Goal: Information Seeking & Learning: Learn about a topic

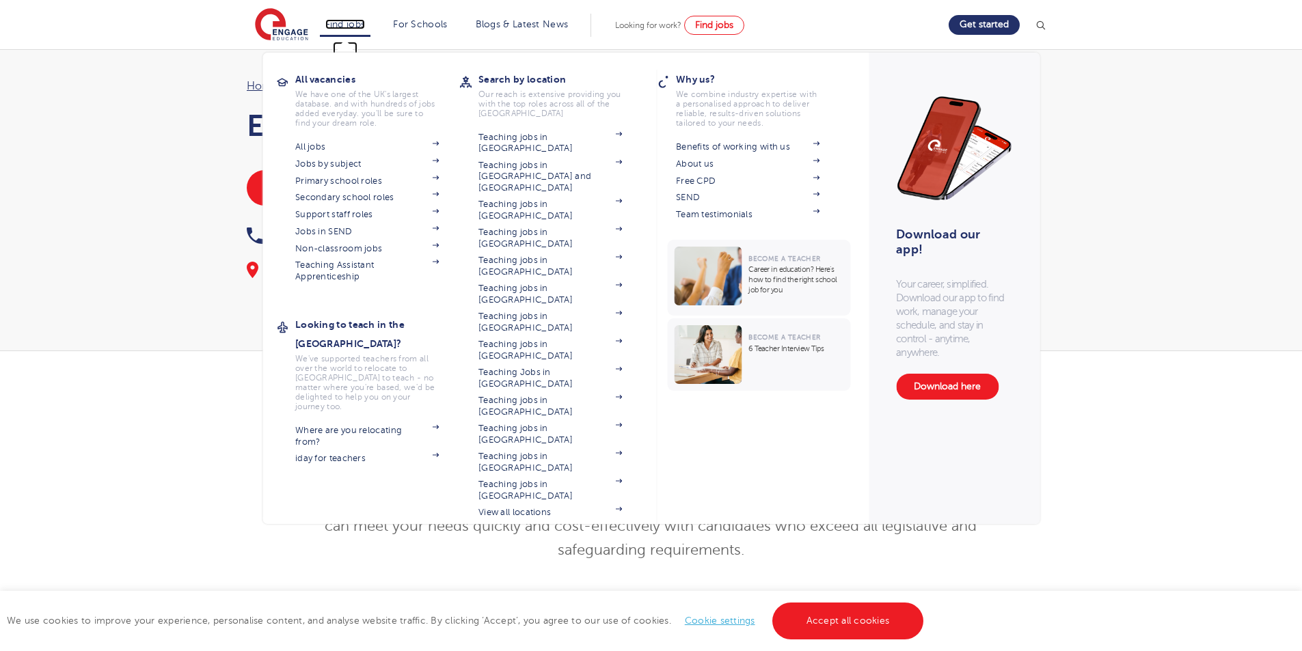
click at [362, 28] on link "Find jobs" at bounding box center [345, 24] width 40 height 10
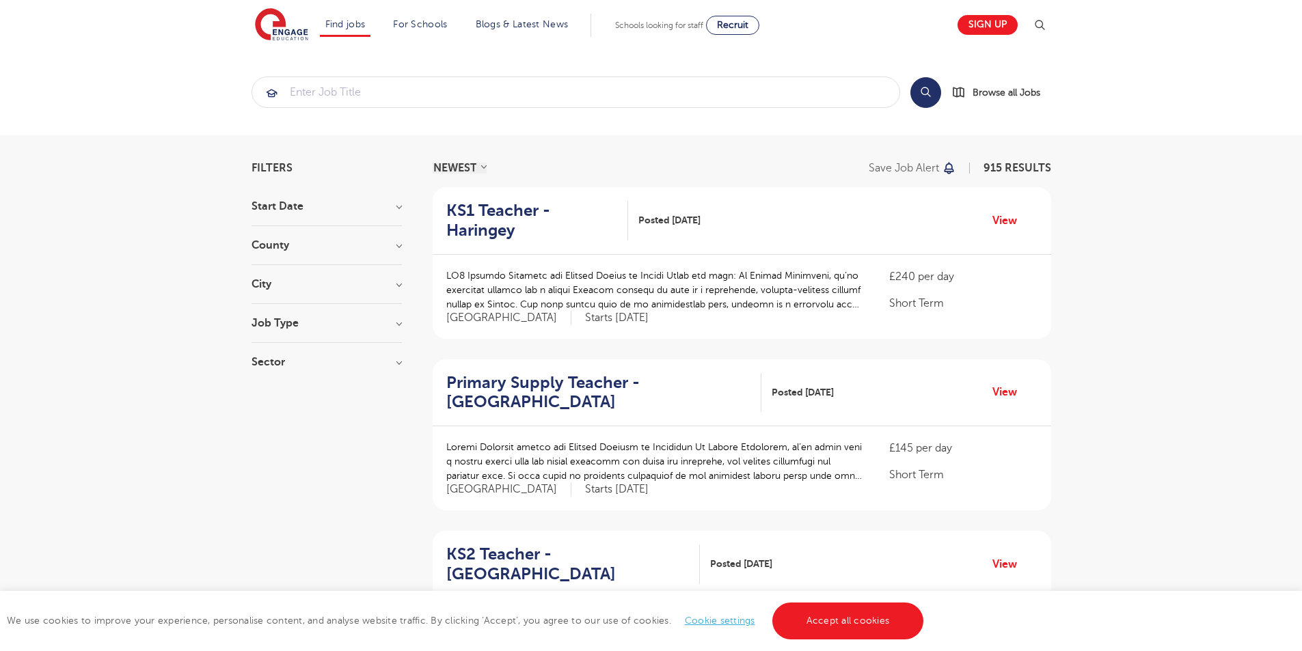
click at [308, 246] on h3 "County" at bounding box center [327, 245] width 150 height 11
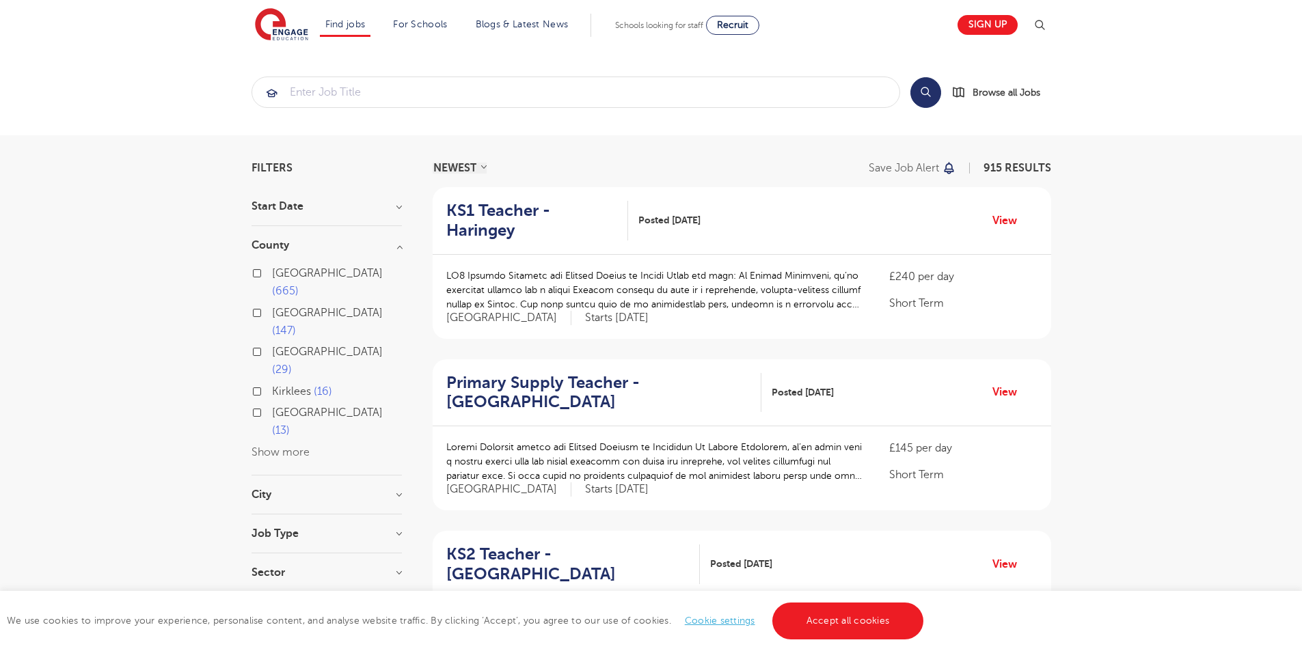
click at [290, 489] on h3 "City" at bounding box center [327, 494] width 150 height 11
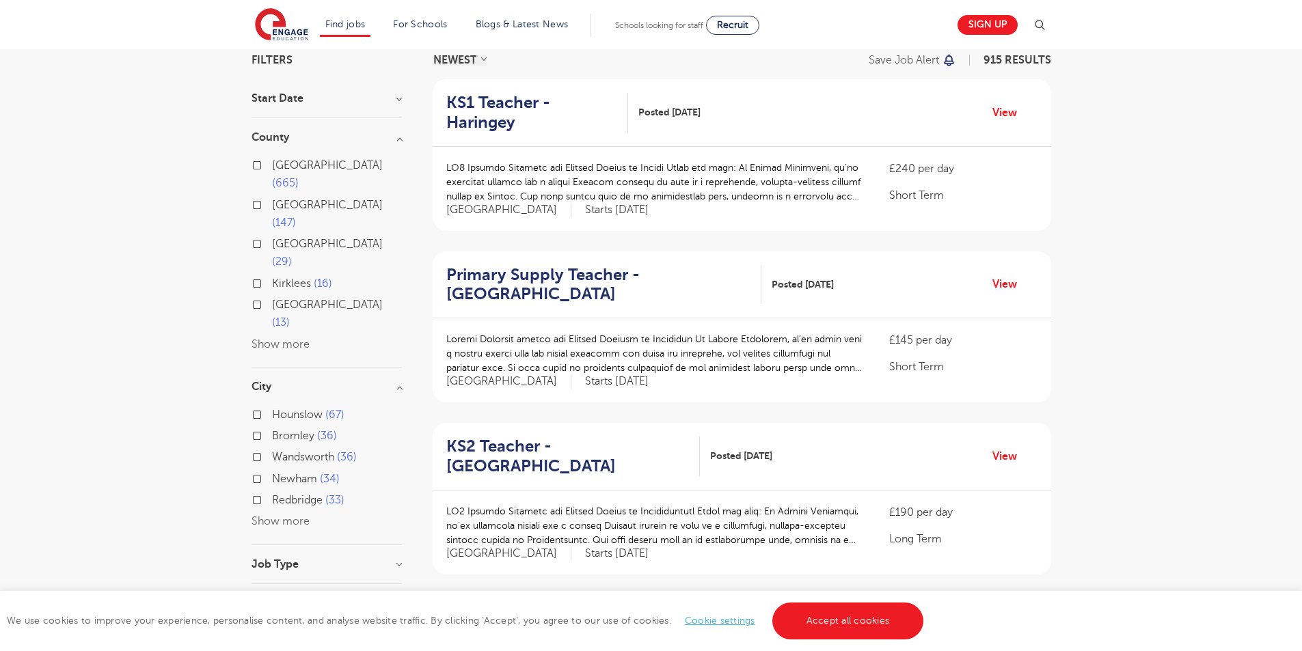
scroll to position [137, 0]
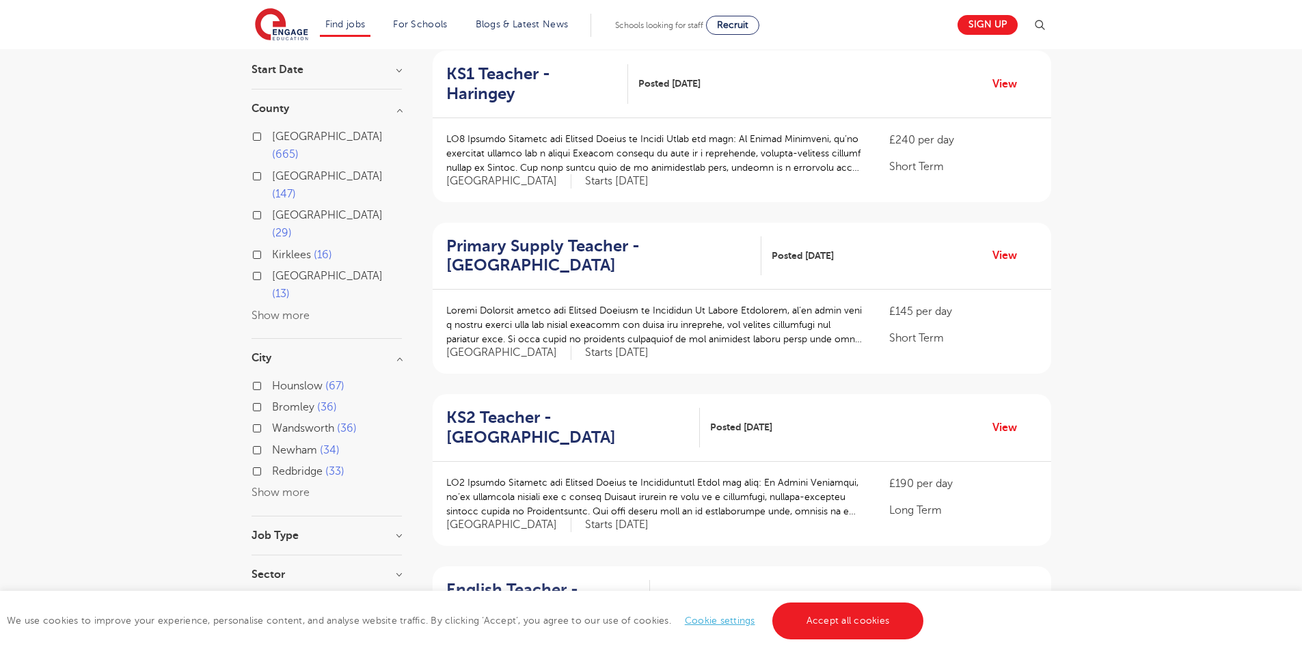
click at [286, 487] on button "Show more" at bounding box center [281, 493] width 58 height 12
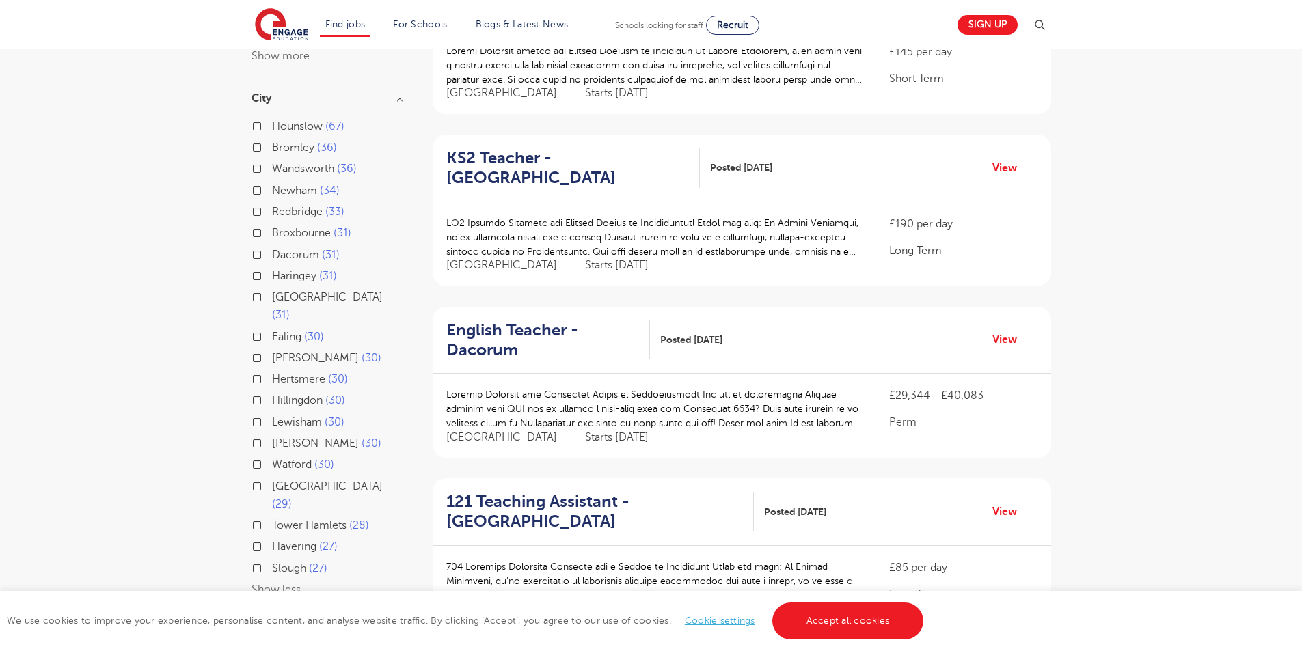
scroll to position [410, 0]
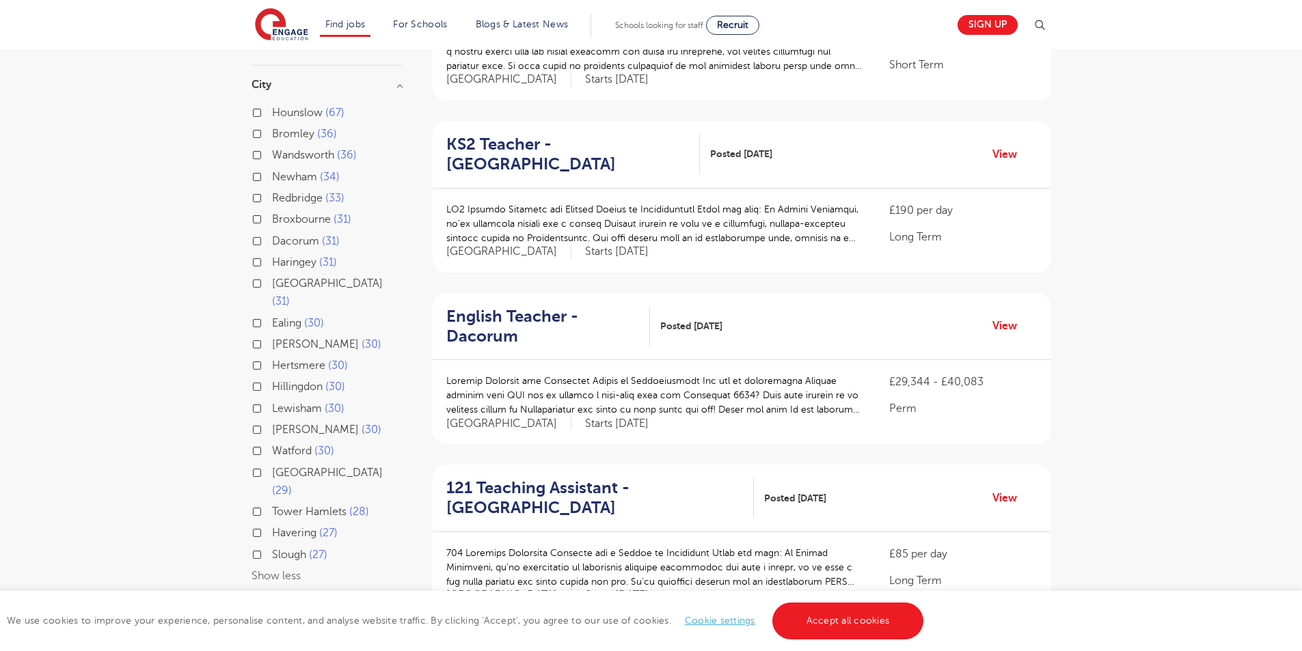
click at [321, 613] on div "Job Type Long Term 57 Daily Supply 30 SEND 13 Permanent 3" at bounding box center [327, 625] width 150 height 25
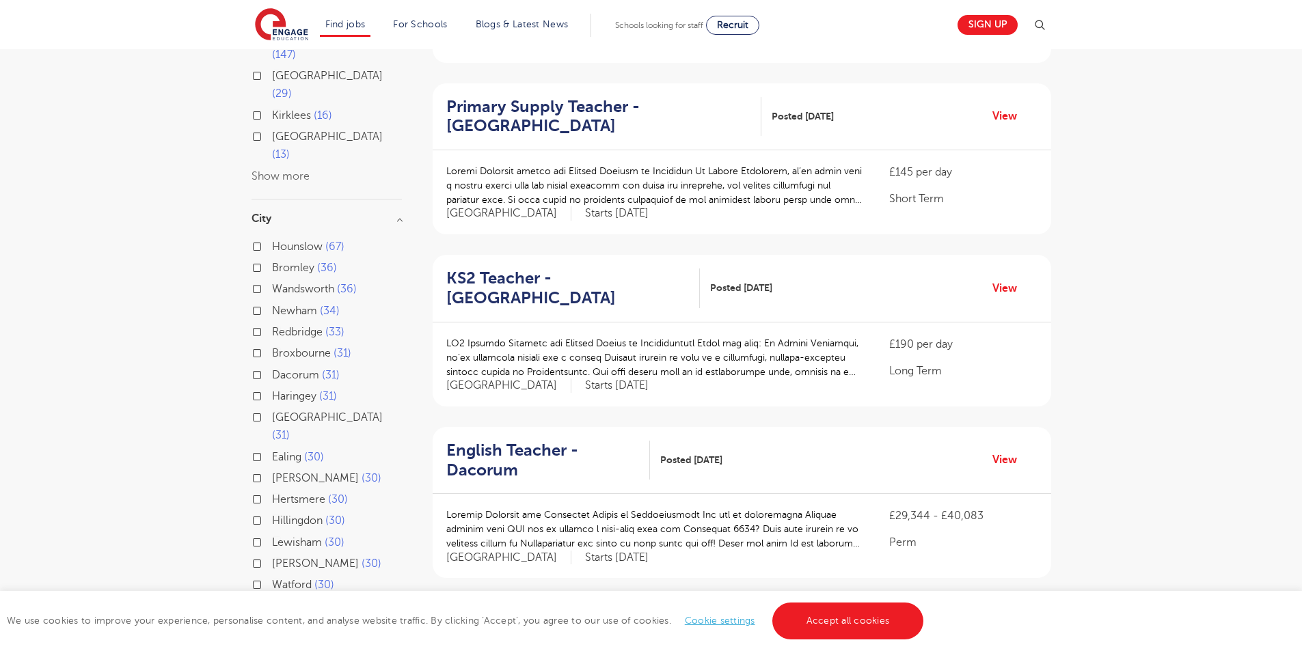
scroll to position [273, 0]
click at [272, 451] on label "Ealing 30" at bounding box center [298, 460] width 52 height 18
click at [272, 454] on input "Ealing 30" at bounding box center [276, 458] width 9 height 9
checkbox input "true"
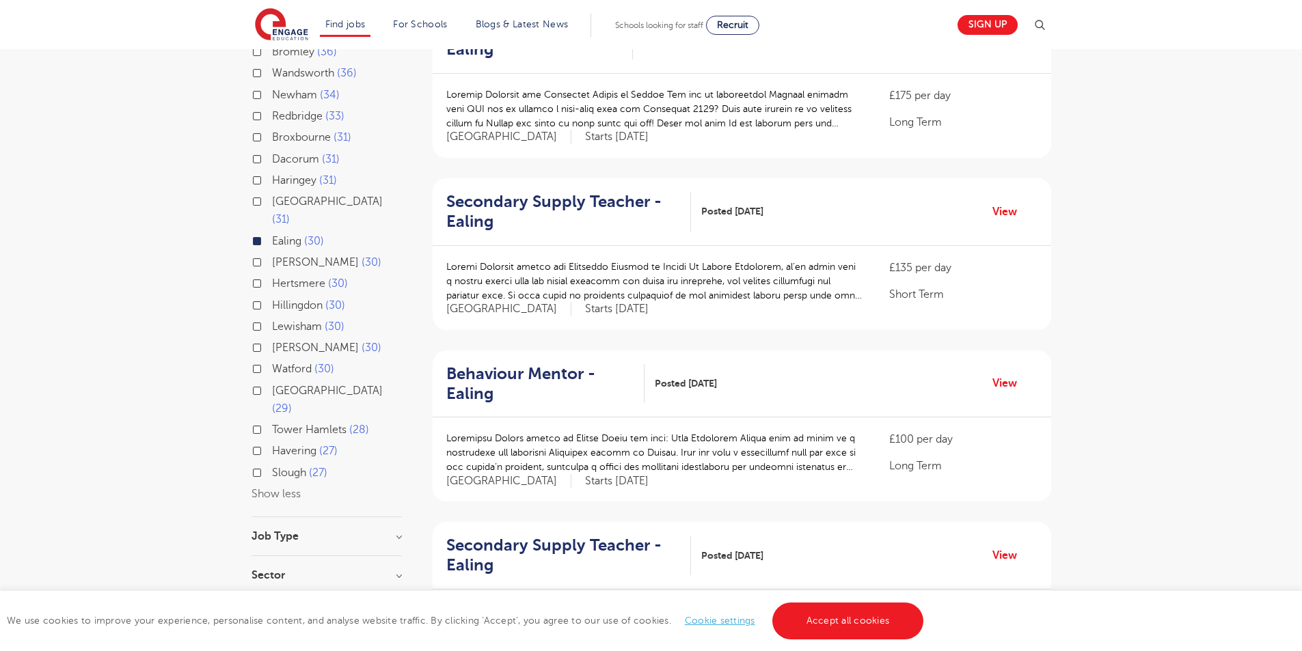
scroll to position [342, 0]
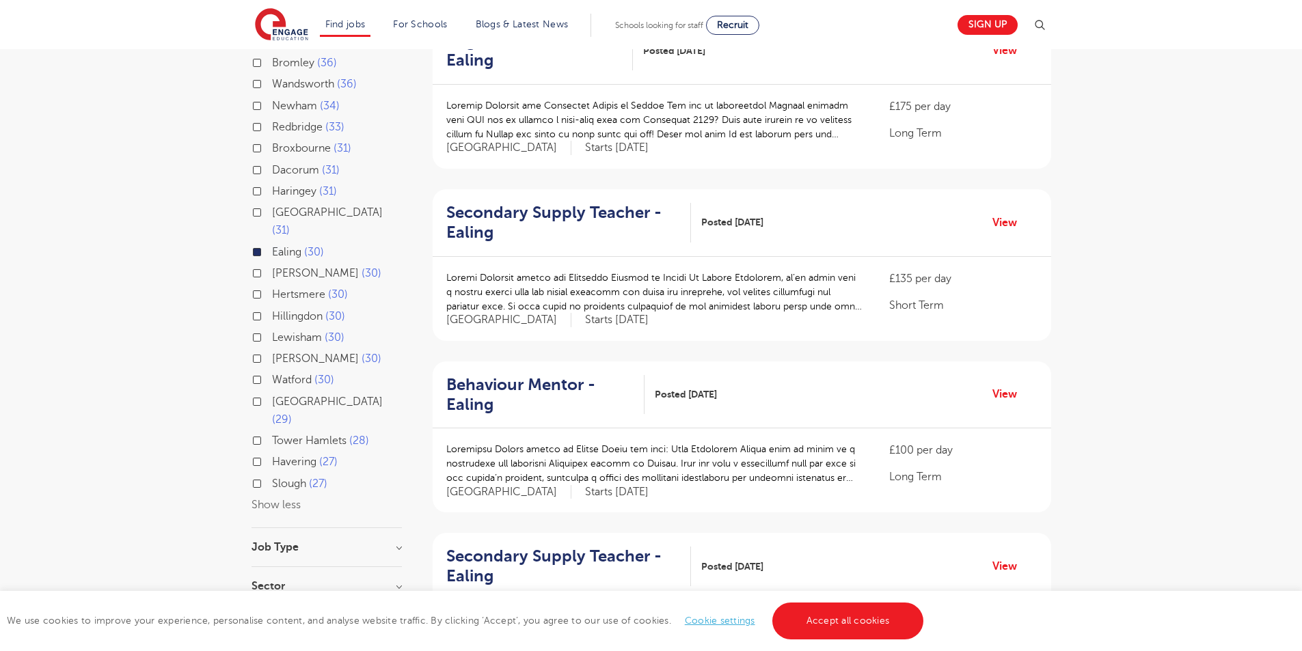
click at [253, 243] on div "Ealing 30" at bounding box center [327, 253] width 150 height 21
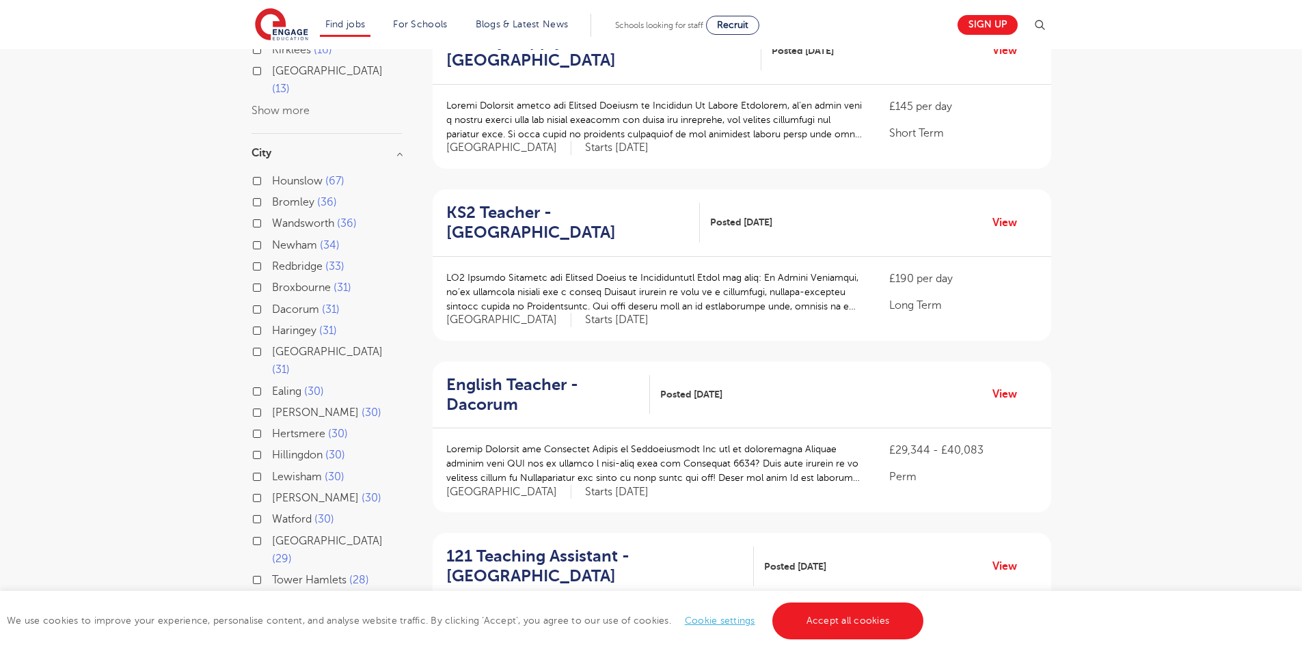
scroll to position [427, 0]
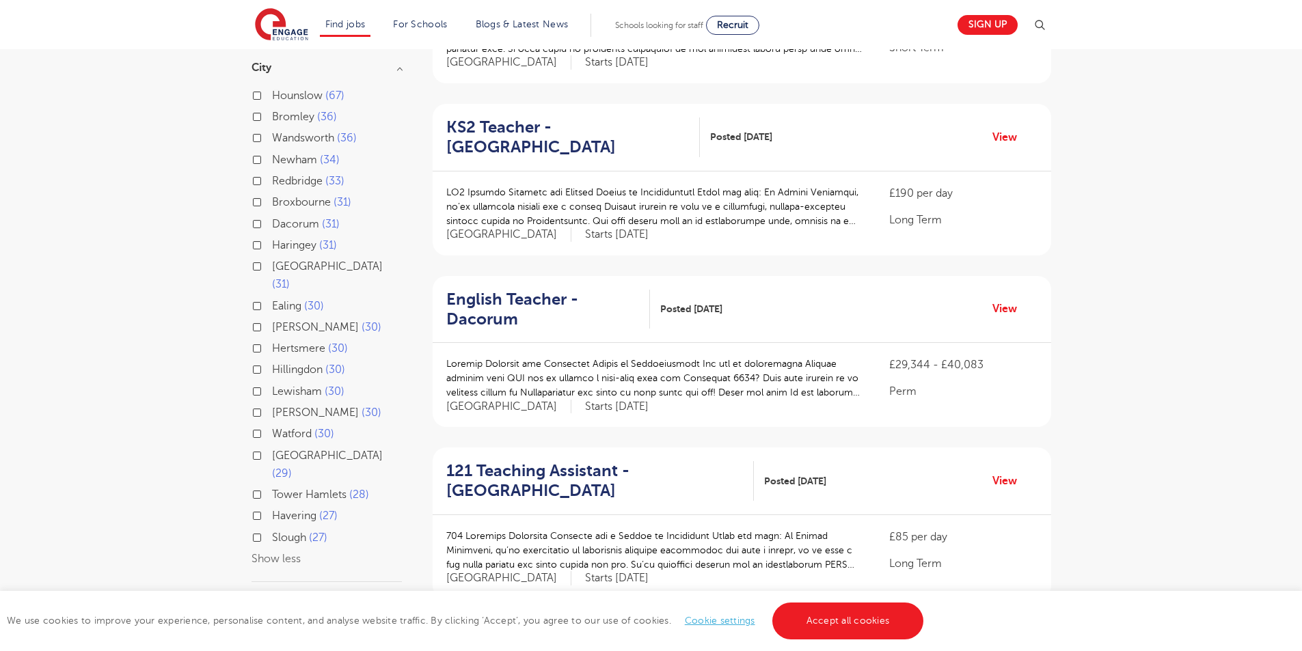
click at [301, 485] on section "Start Date September 101 [DATE] [DATE] Show more County [GEOGRAPHIC_DATA] 665 […" at bounding box center [327, 217] width 150 height 886
click at [394, 596] on h3 "Job Type" at bounding box center [327, 601] width 150 height 11
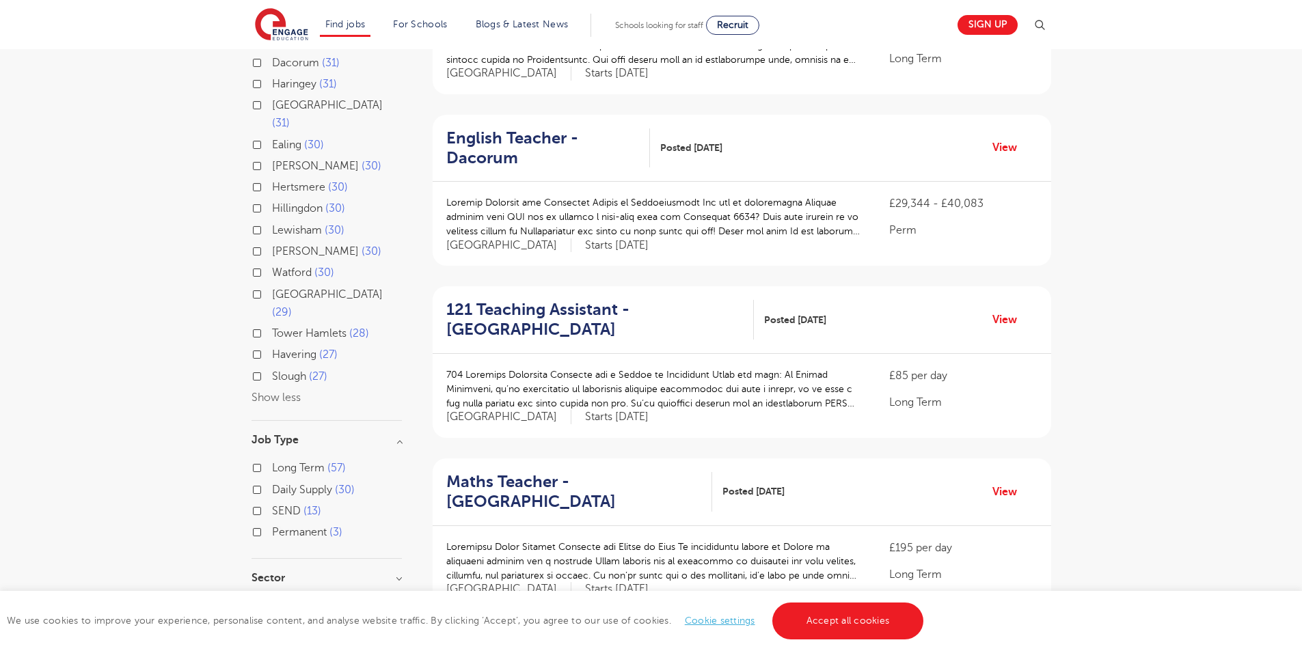
scroll to position [632, 0]
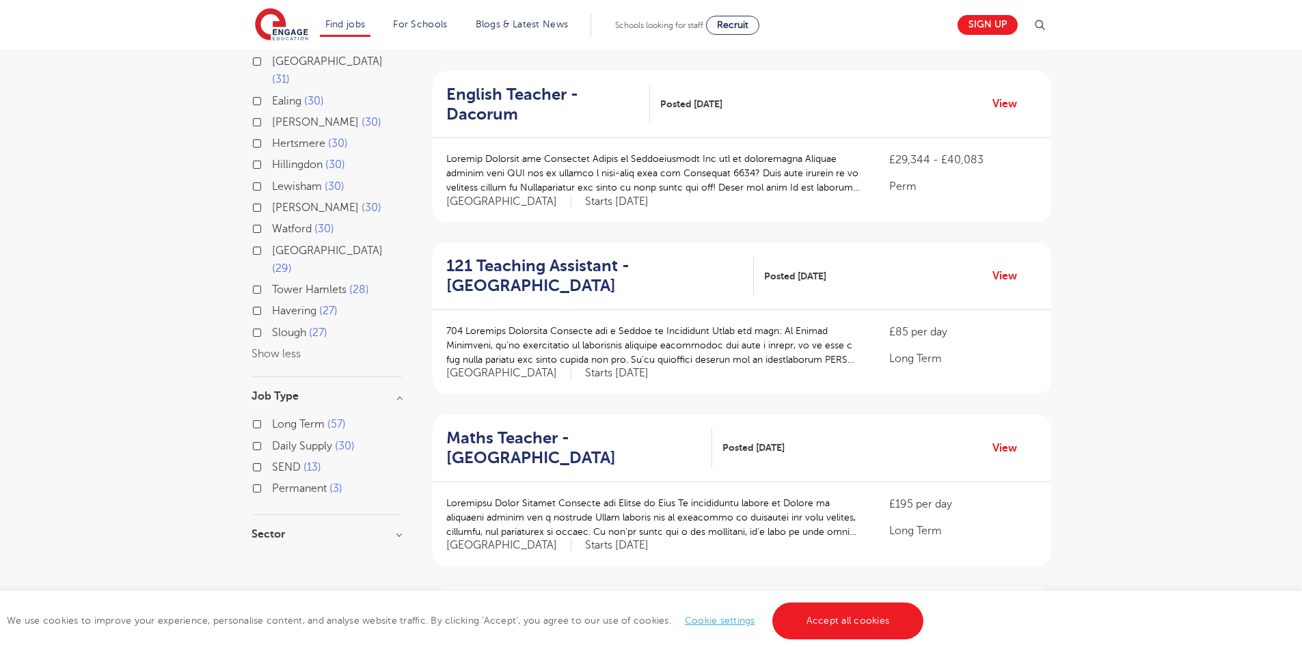
click at [272, 416] on label "Long Term 57" at bounding box center [309, 425] width 74 height 18
click at [272, 418] on input "Long Term 57" at bounding box center [276, 422] width 9 height 9
checkbox input "true"
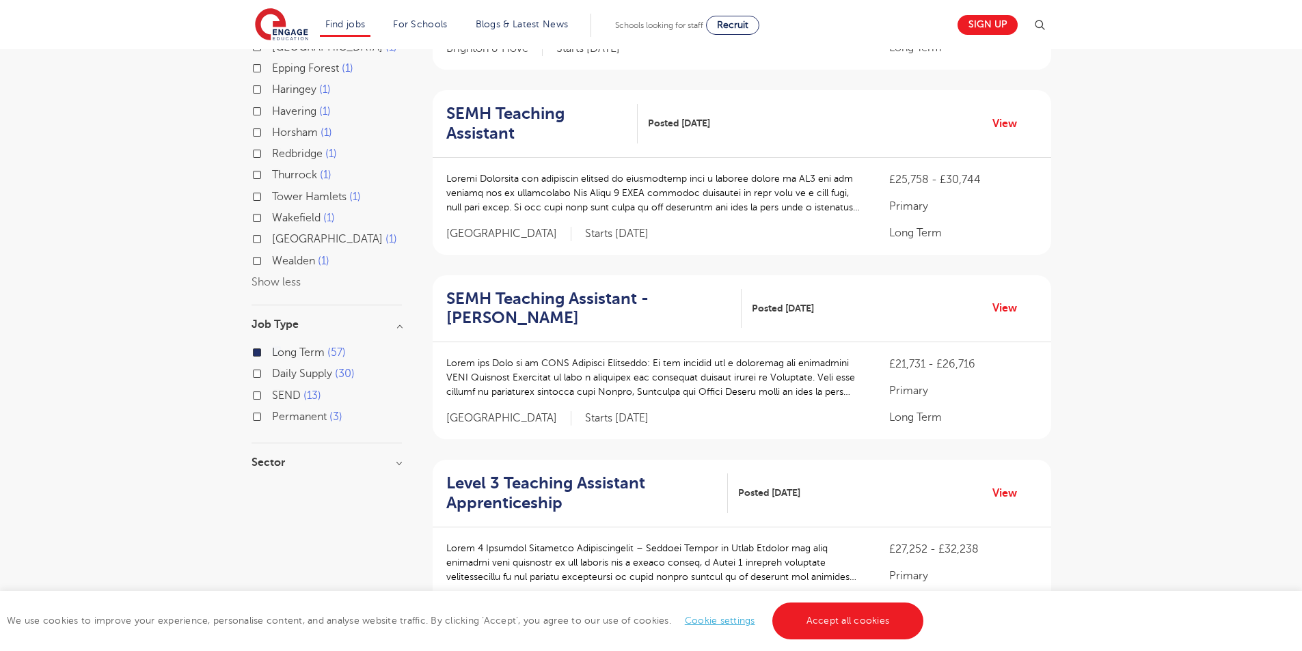
click at [254, 408] on div "Permanent 3" at bounding box center [327, 418] width 150 height 21
click at [271, 457] on h3 "Sector" at bounding box center [327, 462] width 150 height 11
click at [272, 408] on label "Permanent 3" at bounding box center [307, 417] width 70 height 18
click at [272, 411] on input "Permanent 3" at bounding box center [276, 415] width 9 height 9
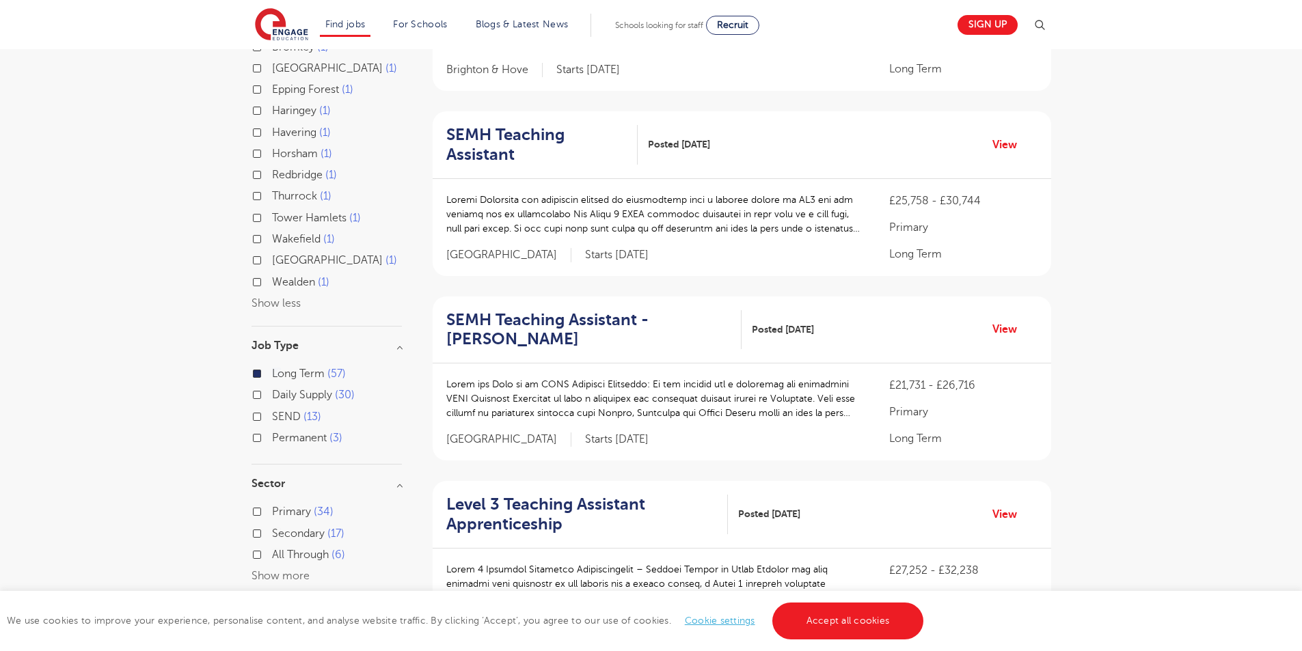
click at [272, 365] on label "Long Term 57" at bounding box center [309, 374] width 74 height 18
click at [272, 368] on input "Long Term 57" at bounding box center [276, 372] width 9 height 9
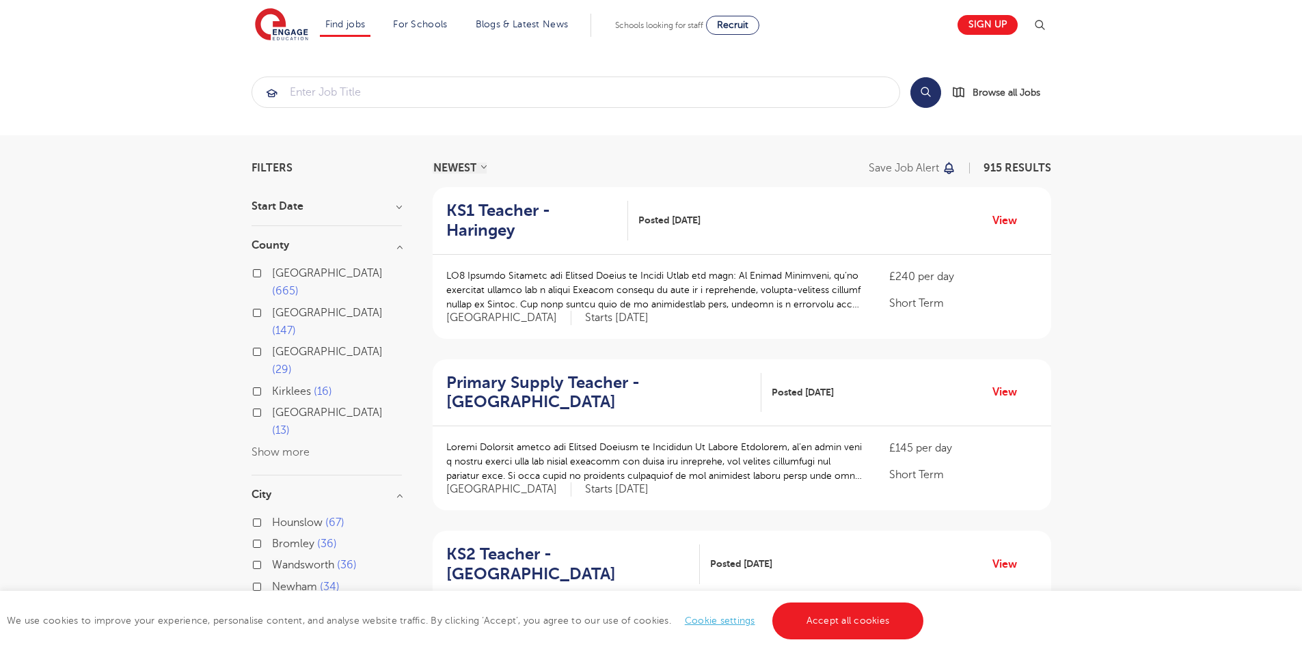
click at [282, 446] on button "Show more" at bounding box center [281, 452] width 58 height 12
click at [514, 101] on input "search" at bounding box center [575, 92] width 647 height 30
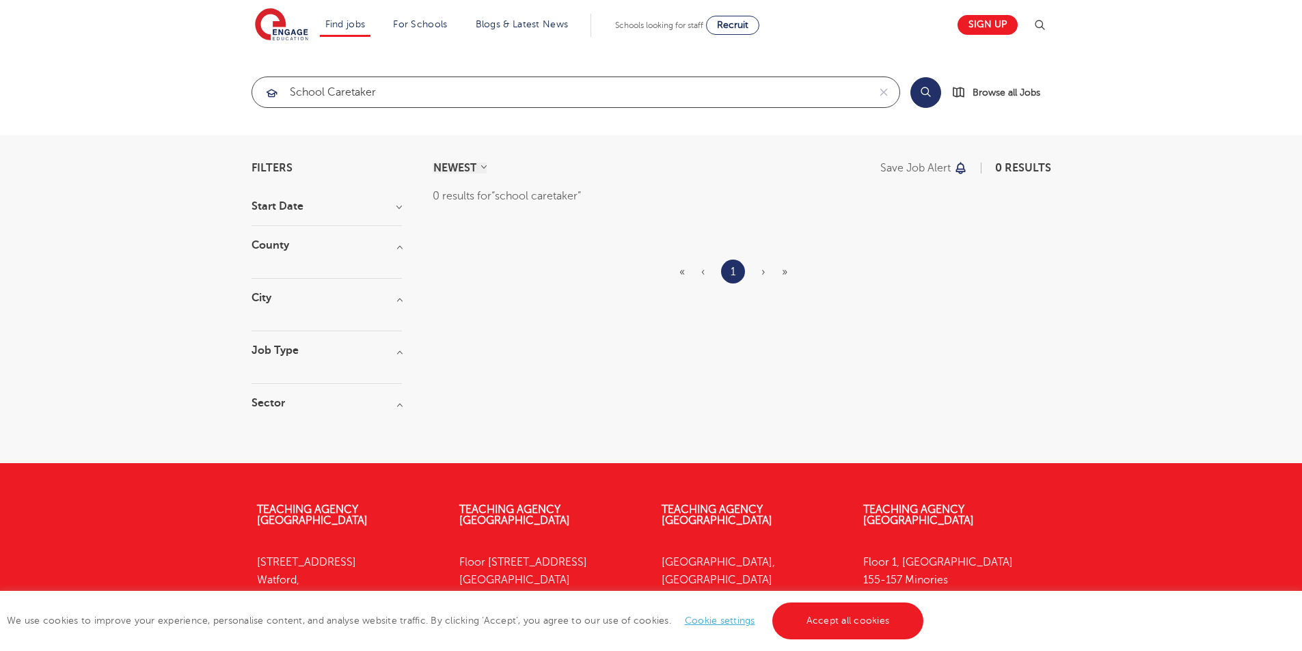
type input "school caretaker"
